Goal: Use online tool/utility: Utilize a website feature to perform a specific function

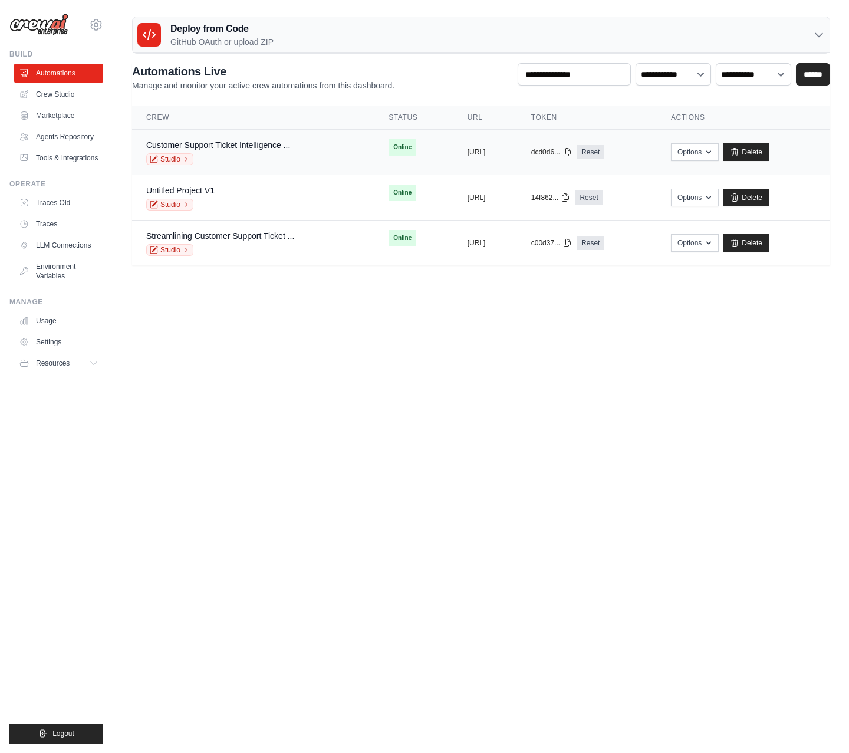
click at [229, 153] on div "Studio" at bounding box center [218, 159] width 144 height 12
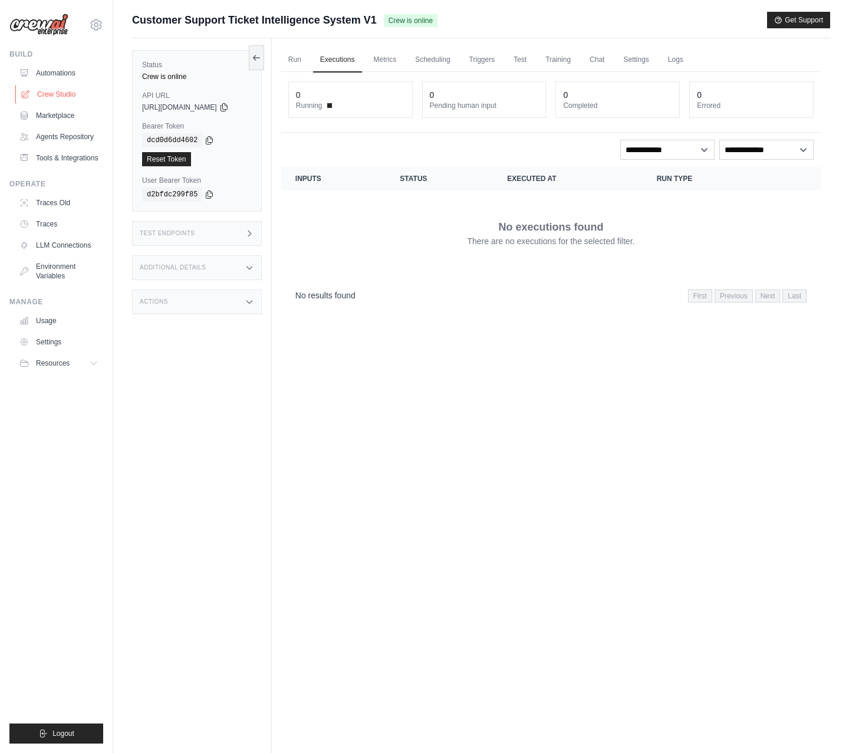
click at [62, 97] on link "Crew Studio" at bounding box center [59, 94] width 89 height 19
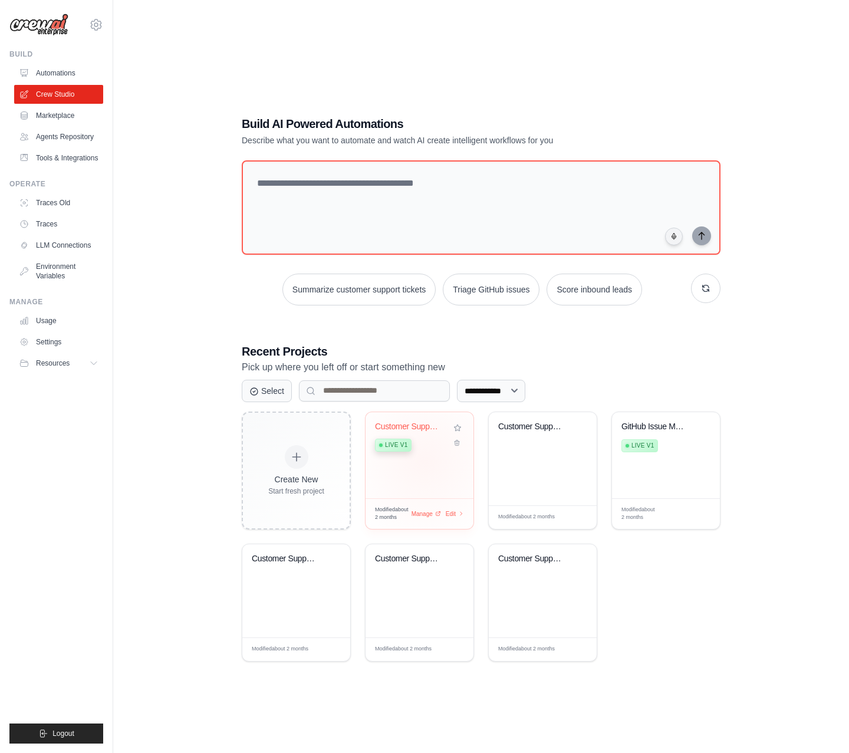
click at [431, 462] on div "Customer Support Ticket Intelligenc... Live v1" at bounding box center [419, 455] width 108 height 86
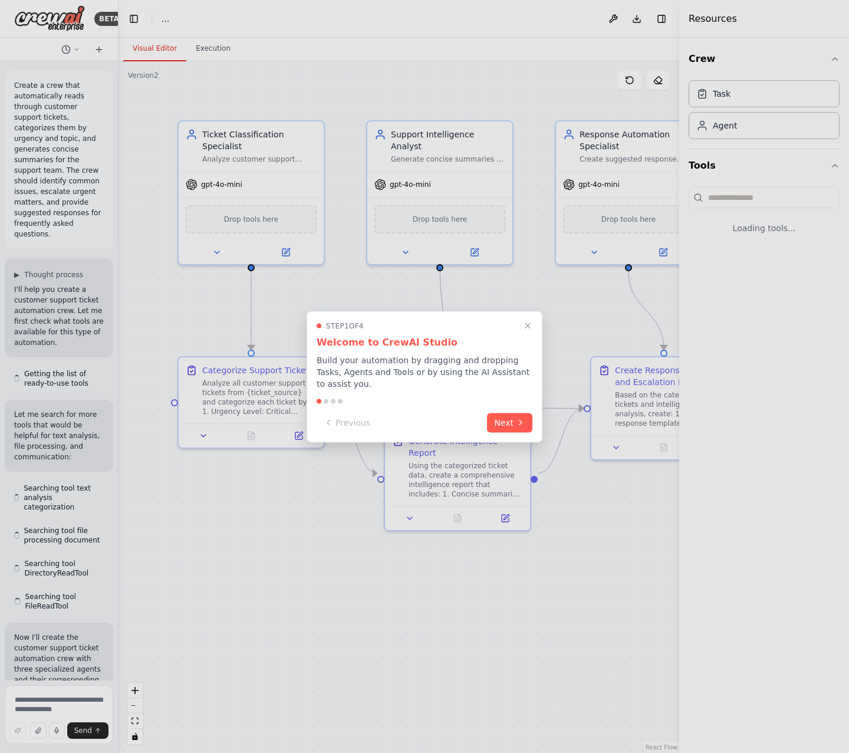
scroll to position [1995, 0]
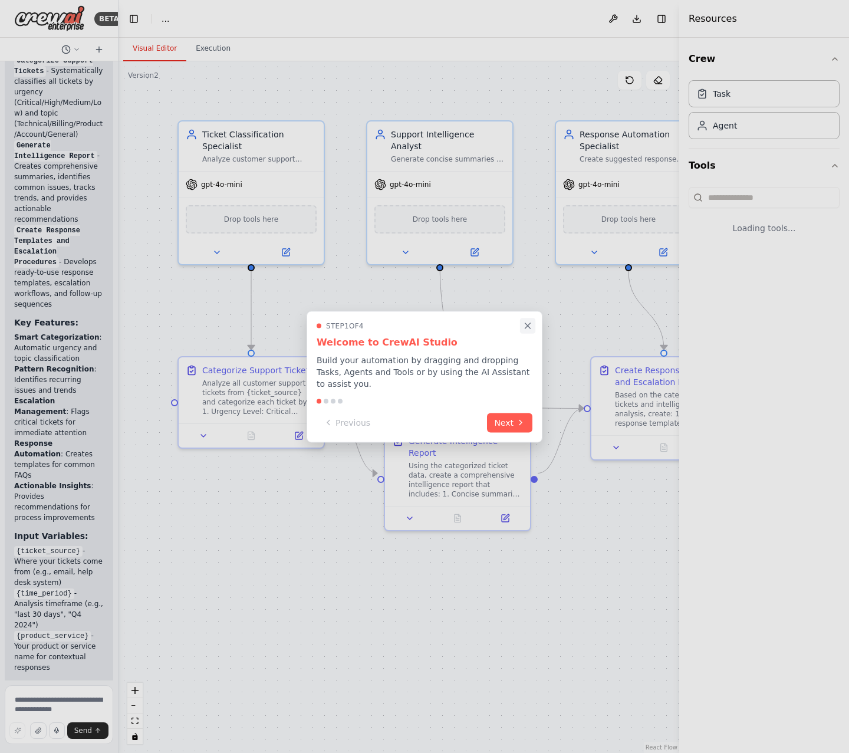
click at [524, 325] on icon "Close walkthrough" at bounding box center [527, 325] width 11 height 11
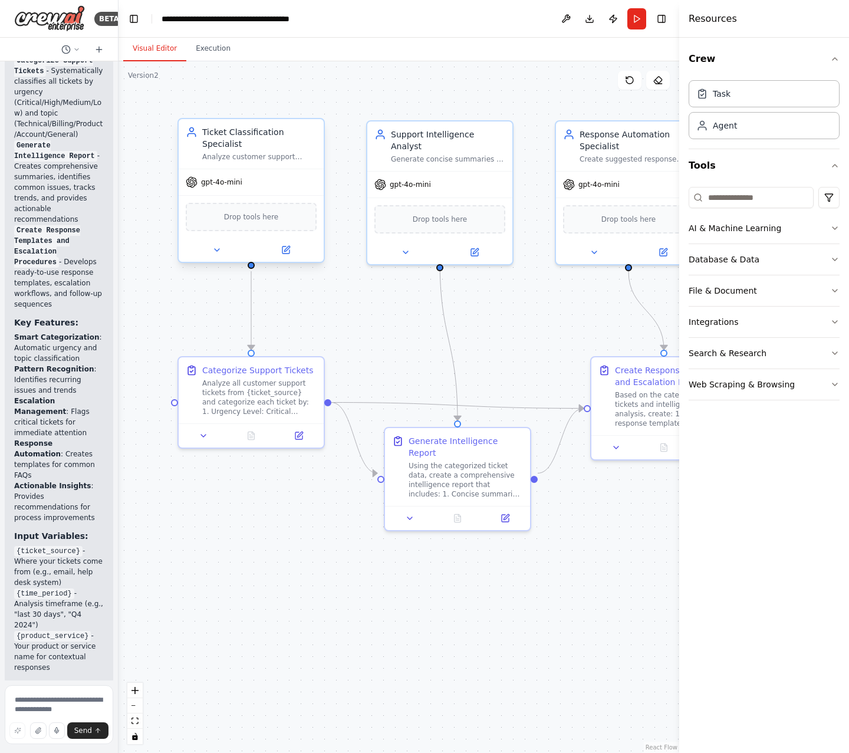
click at [230, 225] on div "Drop tools here" at bounding box center [251, 217] width 131 height 28
click at [280, 215] on div "Drop tools here" at bounding box center [251, 217] width 131 height 28
click at [289, 256] on button at bounding box center [285, 250] width 67 height 14
click at [213, 253] on icon at bounding box center [216, 249] width 9 height 9
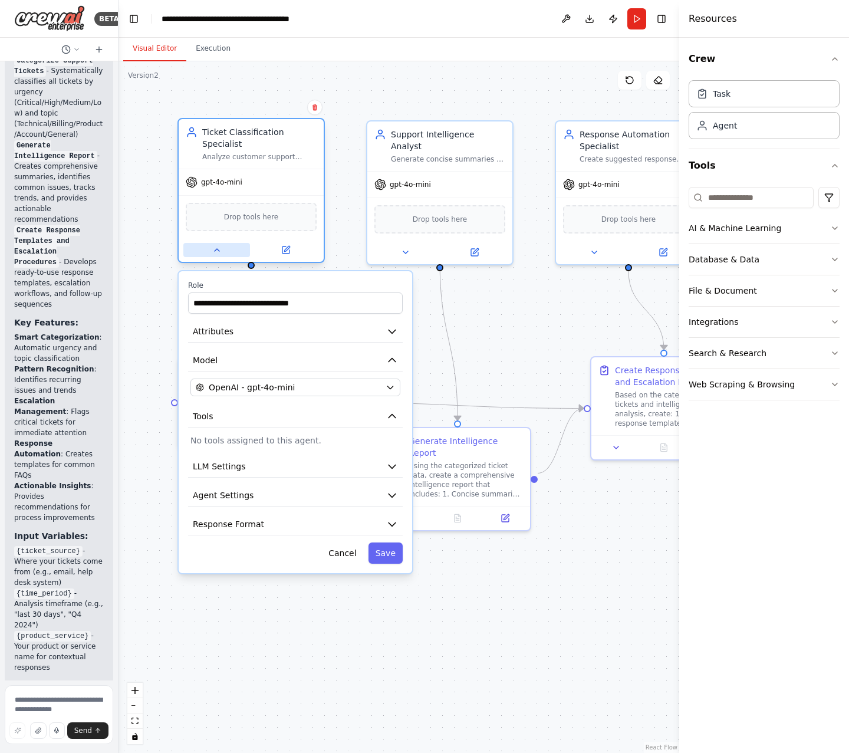
click at [217, 250] on icon at bounding box center [217, 250] width 5 height 2
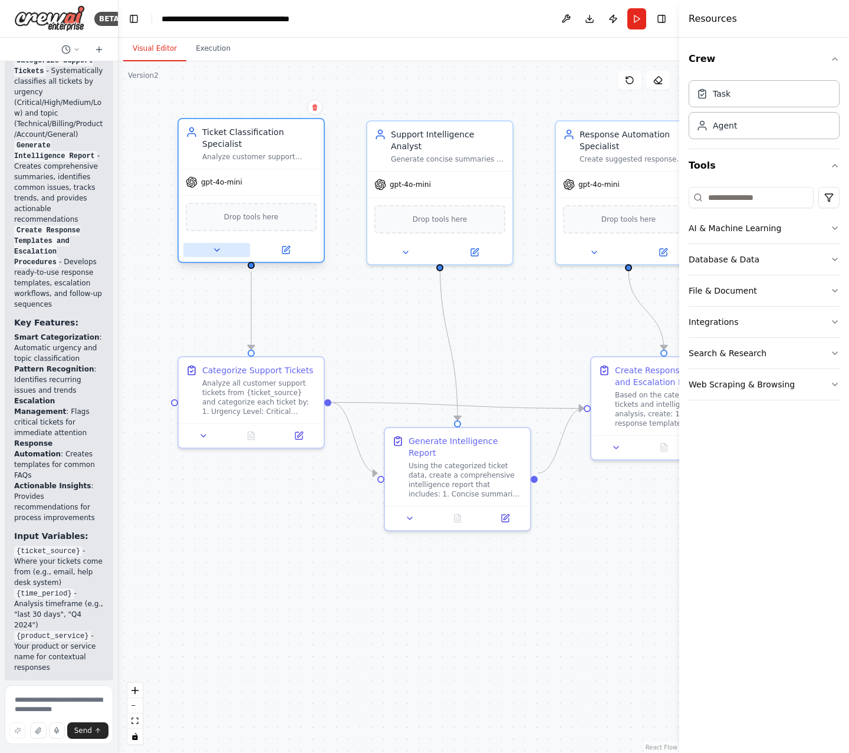
click at [218, 249] on icon at bounding box center [217, 250] width 5 height 2
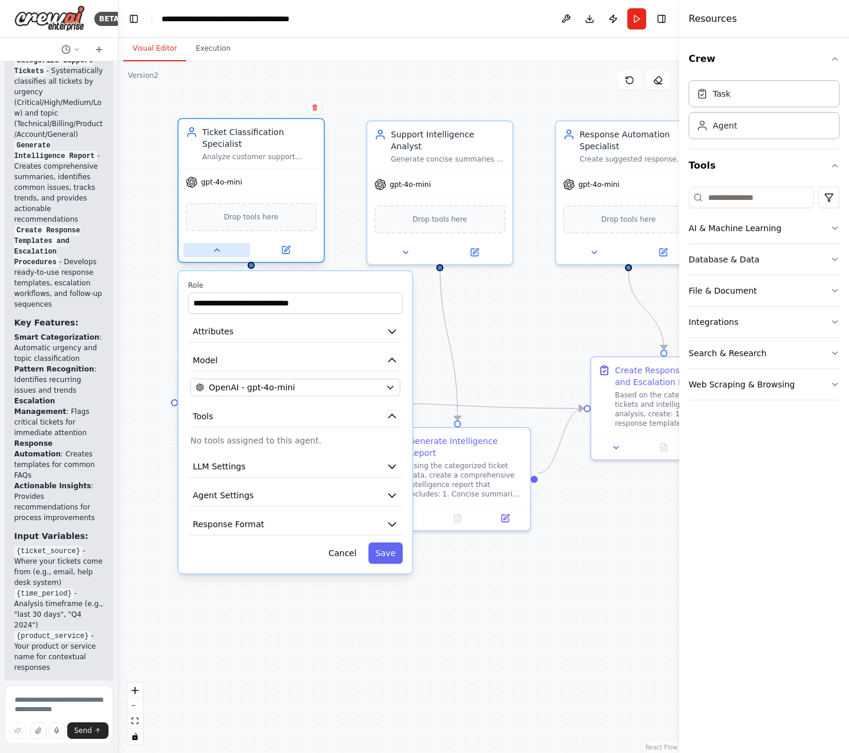
click at [218, 248] on icon at bounding box center [216, 249] width 9 height 9
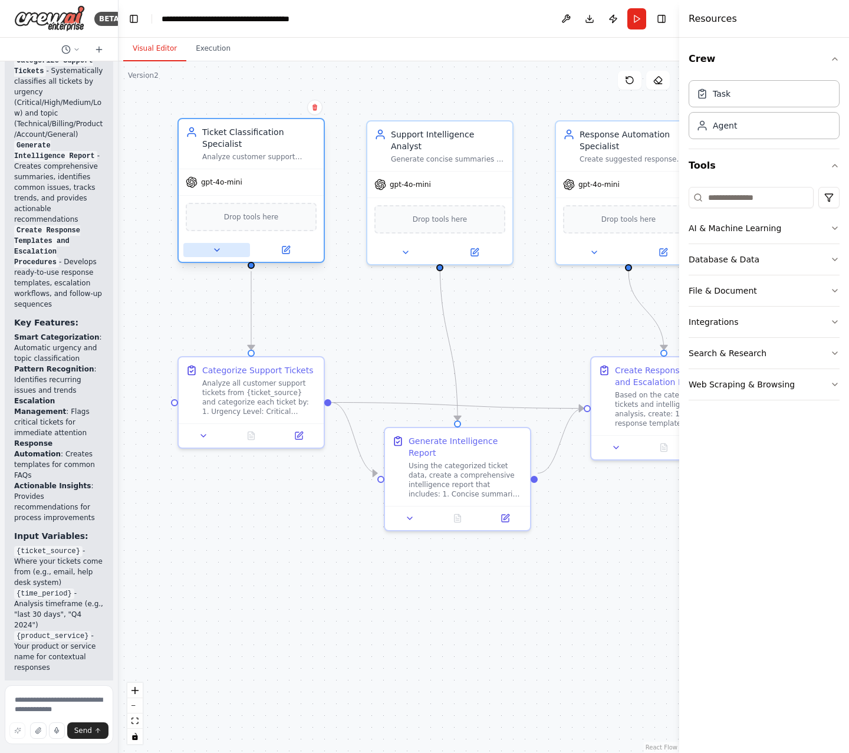
click at [234, 252] on button at bounding box center [216, 250] width 67 height 14
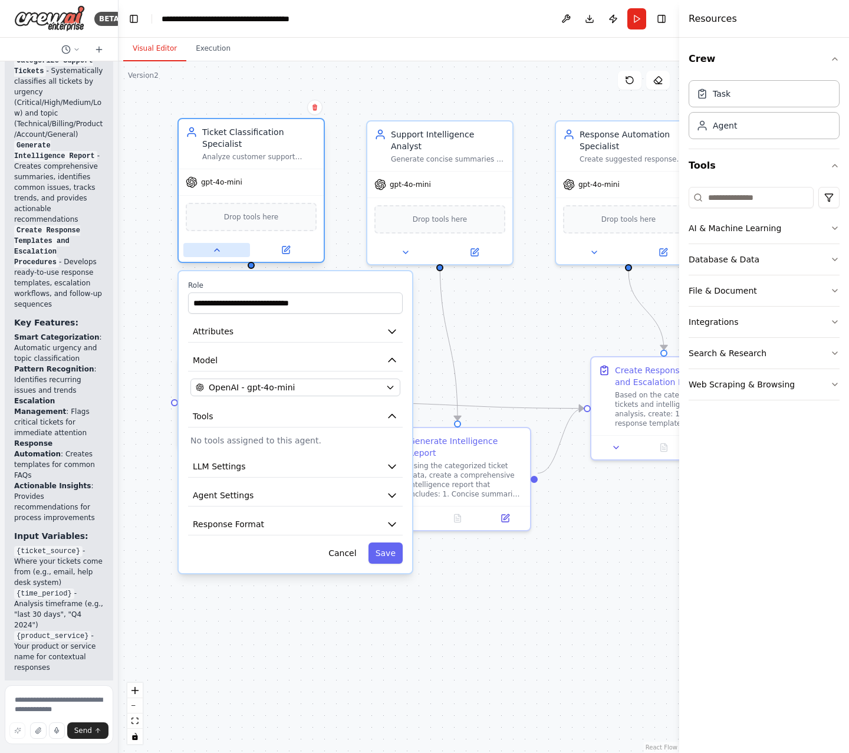
click at [234, 252] on button at bounding box center [216, 250] width 67 height 14
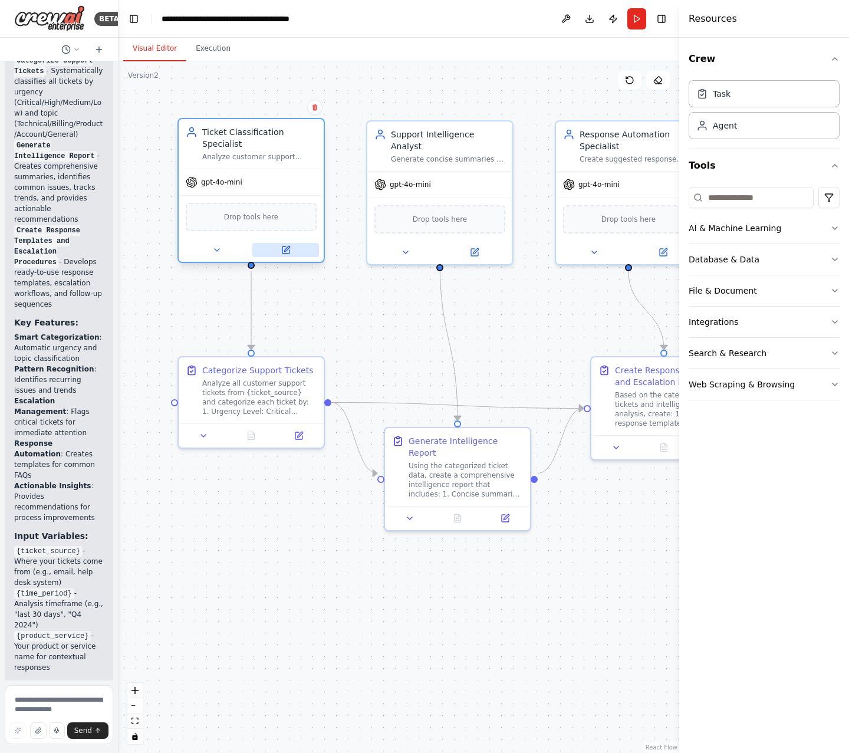
click at [286, 253] on icon at bounding box center [285, 249] width 9 height 9
